Goal: Information Seeking & Learning: Compare options

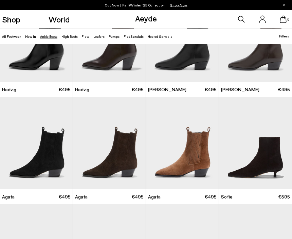
scroll to position [161, 0]
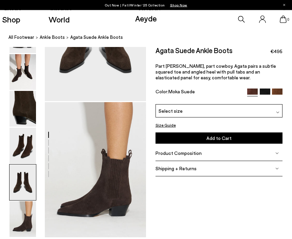
scroll to position [626, 0]
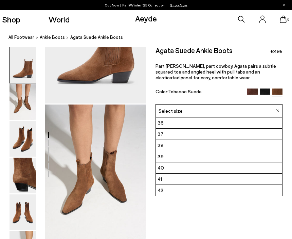
scroll to position [79, 0]
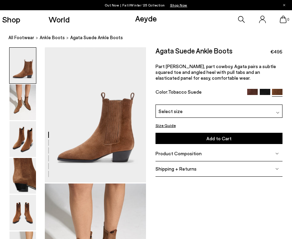
scroll to position [102, 0]
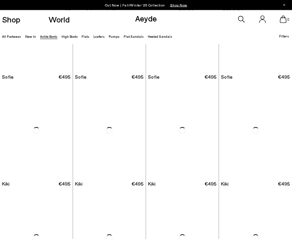
scroll to position [494, 0]
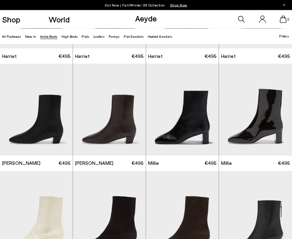
scroll to position [774, 0]
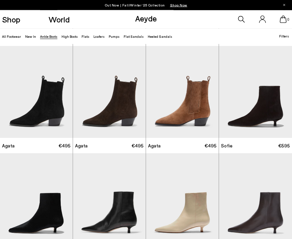
scroll to position [212, 0]
click at [188, 113] on img "1 / 6" at bounding box center [182, 92] width 73 height 92
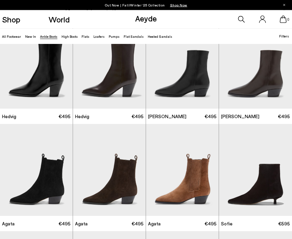
scroll to position [158, 0]
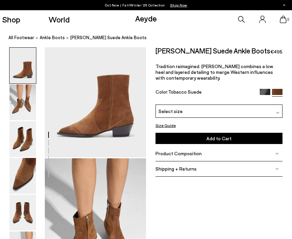
scroll to position [26, 0]
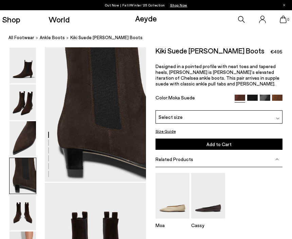
scroll to position [395, 0]
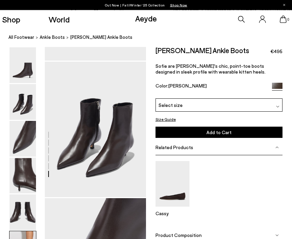
click at [26, 22] on div "Shop World" at bounding box center [35, 19] width 70 height 18
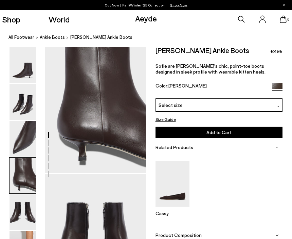
scroll to position [369, 0]
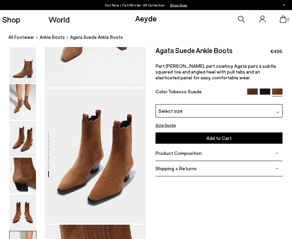
click at [22, 0] on div "Out Now | Fall/Winter ‘25 Collection Shop Now" at bounding box center [146, 5] width 292 height 10
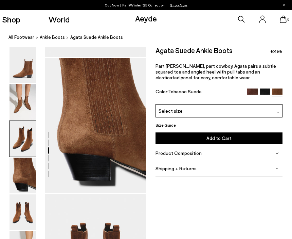
scroll to position [355, 0]
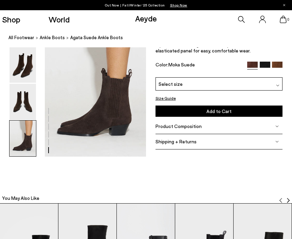
scroll to position [706, 0]
